Goal: Task Accomplishment & Management: Use online tool/utility

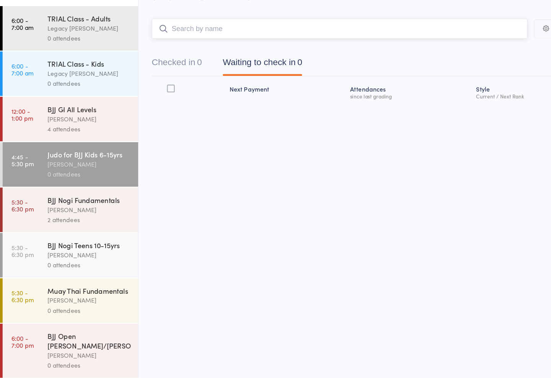
click at [152, 49] on input "search" at bounding box center [298, 58] width 330 height 18
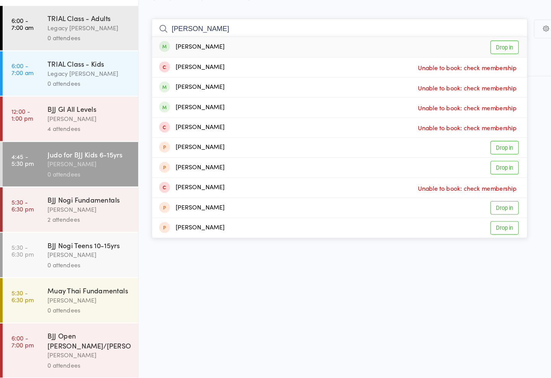
click at [191, 49] on input "[PERSON_NAME]" at bounding box center [298, 58] width 330 height 18
type input "[PERSON_NAME]"
click at [195, 65] on div "[PERSON_NAME] Drop in" at bounding box center [298, 74] width 329 height 18
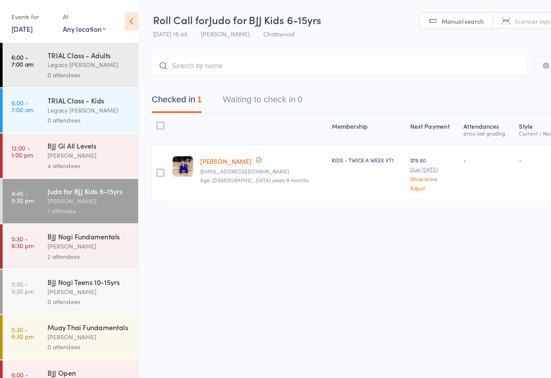
click at [372, 21] on link "Manual search" at bounding box center [401, 18] width 64 height 15
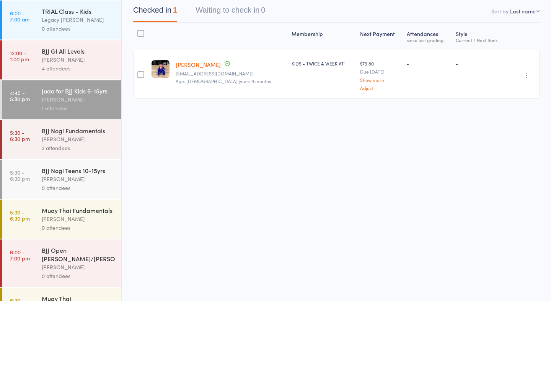
scroll to position [0, 0]
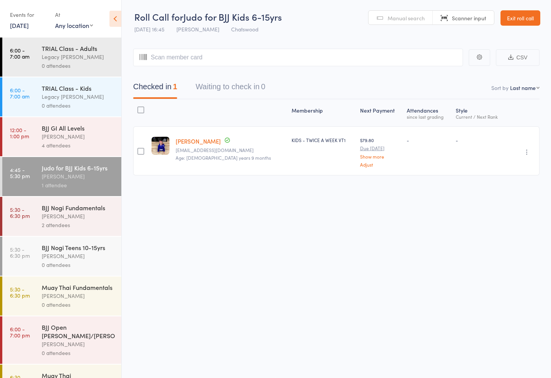
click at [144, 152] on div at bounding box center [140, 150] width 15 height 49
click at [140, 155] on div at bounding box center [140, 151] width 7 height 7
click at [139, 149] on input "checkbox" at bounding box center [139, 149] width 0 height 0
click at [134, 164] on div at bounding box center [140, 150] width 15 height 49
click at [144, 155] on div at bounding box center [140, 151] width 7 height 7
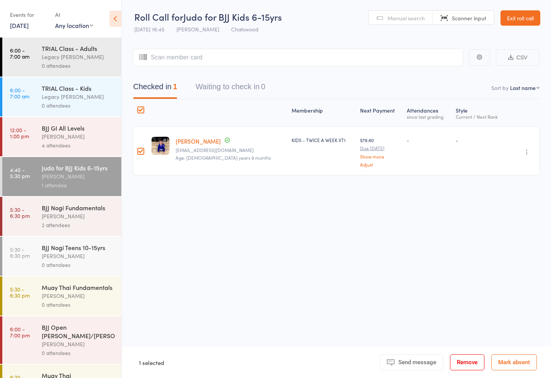
click at [139, 149] on input "checkbox" at bounding box center [139, 149] width 0 height 0
click at [191, 64] on input "search" at bounding box center [298, 58] width 330 height 18
click at [389, 19] on span "Manual search" at bounding box center [406, 18] width 37 height 8
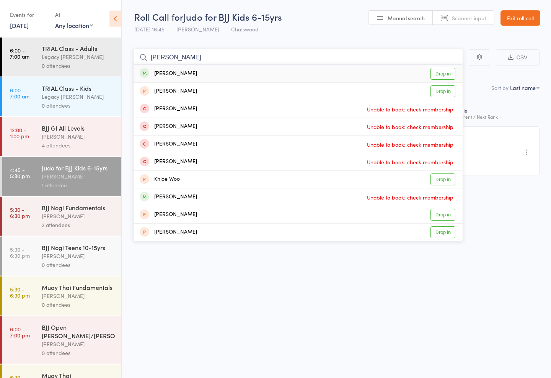
type input "[PERSON_NAME]"
click at [439, 72] on link "Drop in" at bounding box center [443, 74] width 25 height 12
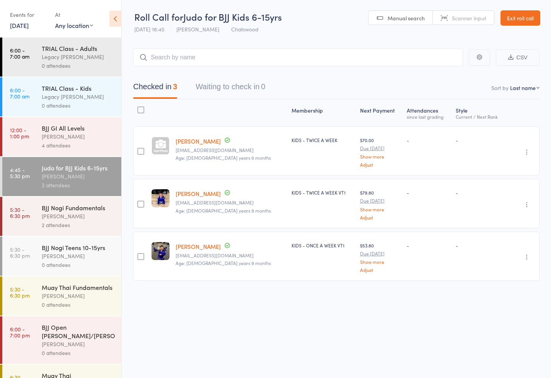
click at [203, 73] on div "Checked in 3 Waiting to check in 0" at bounding box center [336, 82] width 406 height 33
click at [205, 75] on div "Checked in 3 Waiting to check in 0" at bounding box center [336, 83] width 406 height 33
click at [185, 66] on input "search" at bounding box center [298, 58] width 330 height 18
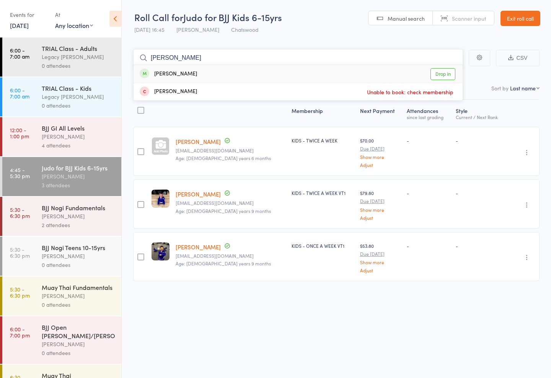
type input "[PERSON_NAME]"
click at [439, 75] on link "Drop in" at bounding box center [443, 74] width 25 height 12
